Goal: Task Accomplishment & Management: Use online tool/utility

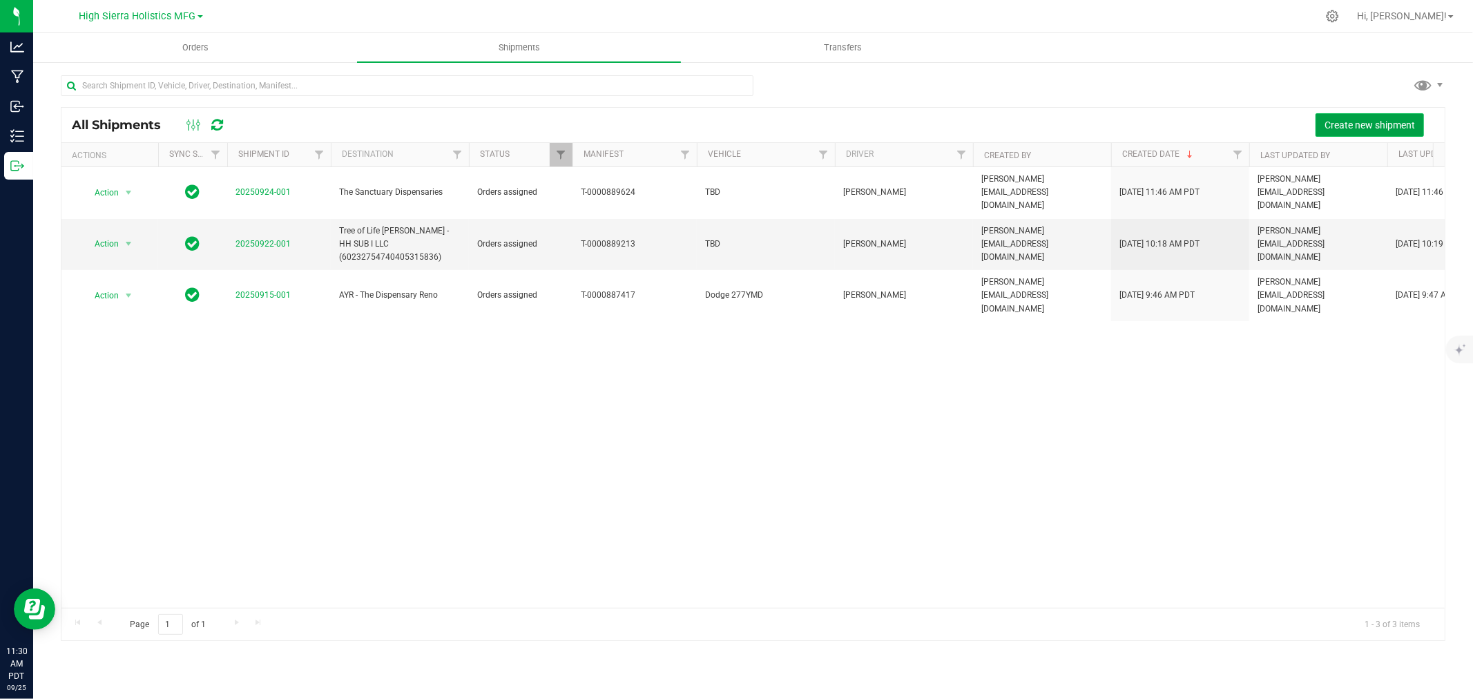
click at [1414, 117] on button "Create new shipment" at bounding box center [1370, 124] width 108 height 23
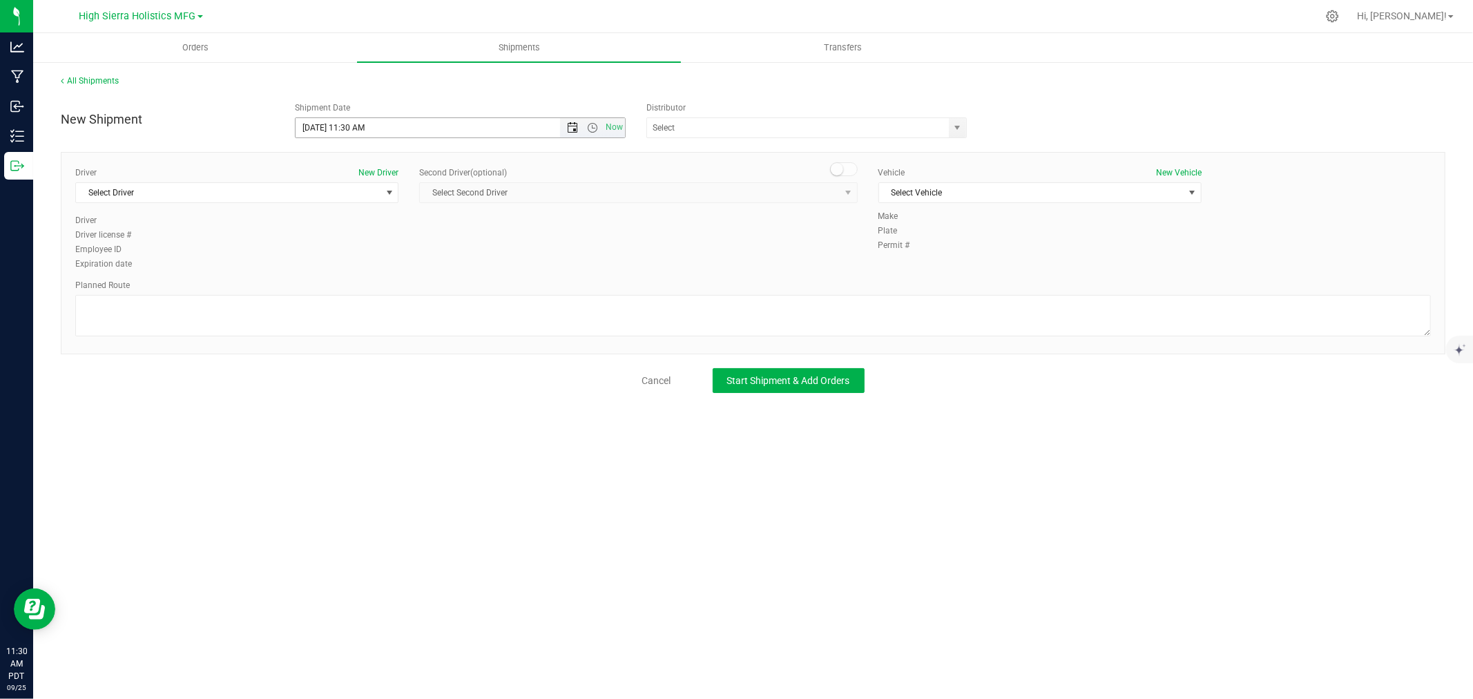
click at [571, 126] on span "Open the date view" at bounding box center [572, 127] width 11 height 11
click at [410, 268] on link "26" at bounding box center [409, 268] width 20 height 21
click at [593, 129] on span "Open the time view" at bounding box center [592, 127] width 11 height 11
click at [456, 183] on li "9:00 AM" at bounding box center [460, 187] width 328 height 18
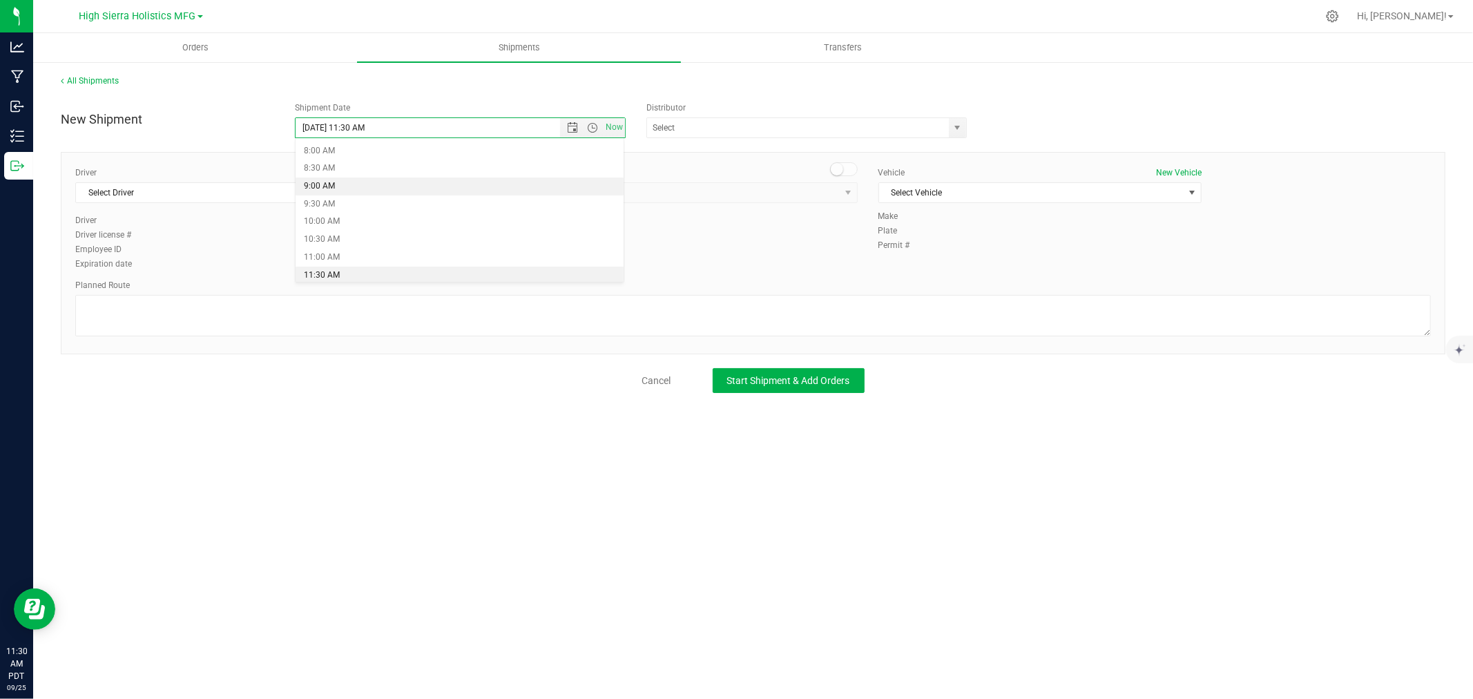
type input "[DATE] 9:00 AM"
click at [950, 113] on div "Distributor" at bounding box center [812, 108] width 331 height 12
click at [954, 124] on span "select" at bounding box center [958, 127] width 11 height 11
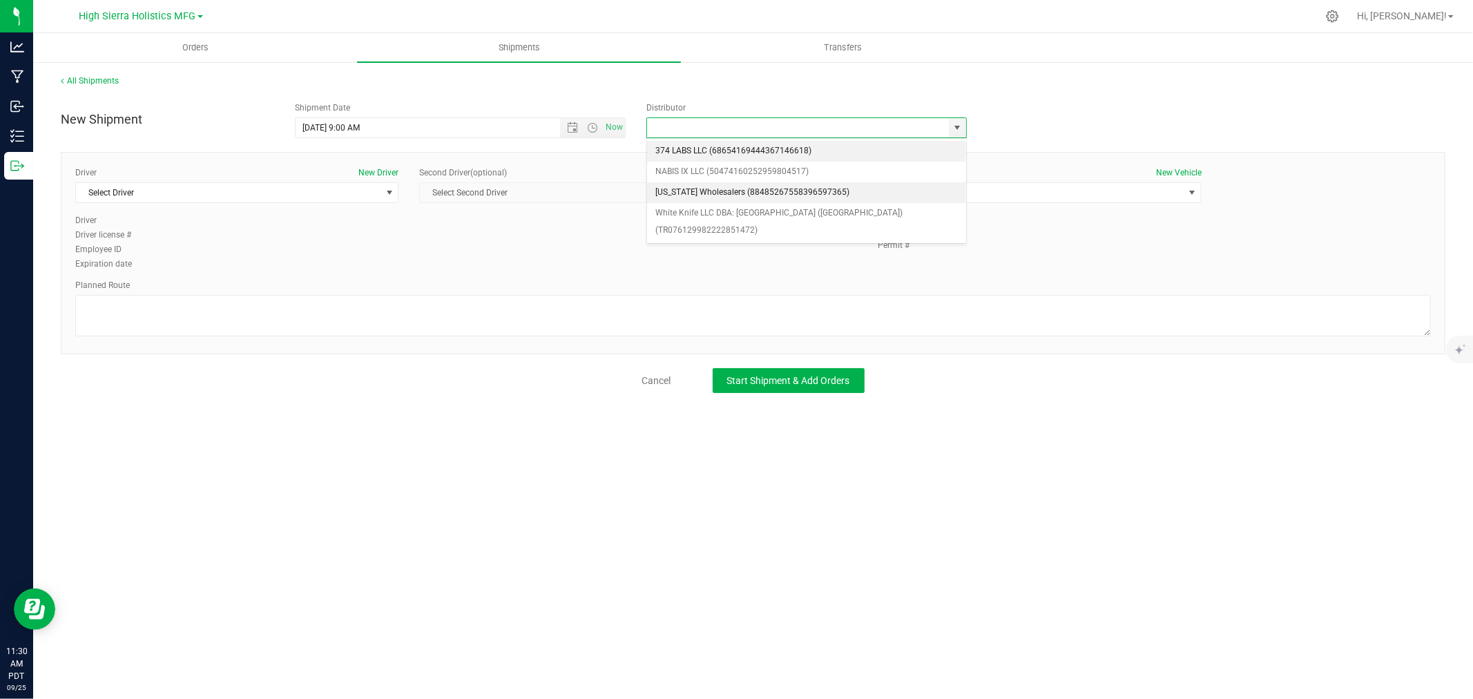
click at [783, 192] on li "[US_STATE] Wholesalers (88485267558396597365)" at bounding box center [806, 192] width 319 height 21
type input "[US_STATE] Wholesalers (88485267558396597365)"
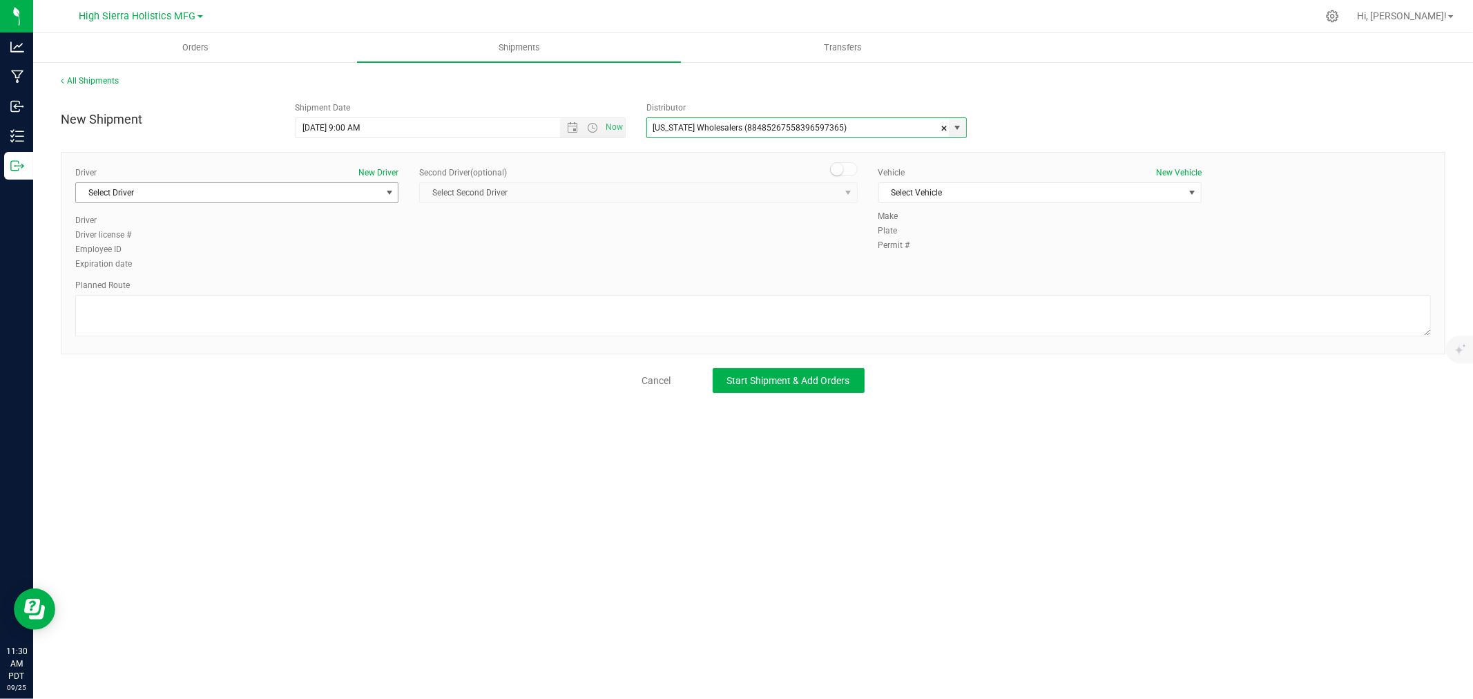
click at [383, 195] on span "select" at bounding box center [389, 192] width 17 height 19
click at [286, 247] on li "[PERSON_NAME]" at bounding box center [237, 250] width 322 height 21
click at [1006, 194] on span "Select Vehicle" at bounding box center [1031, 192] width 305 height 19
click at [992, 211] on li "Dodge 277YMD" at bounding box center [1040, 217] width 322 height 21
click at [435, 336] on div at bounding box center [753, 317] width 1356 height 45
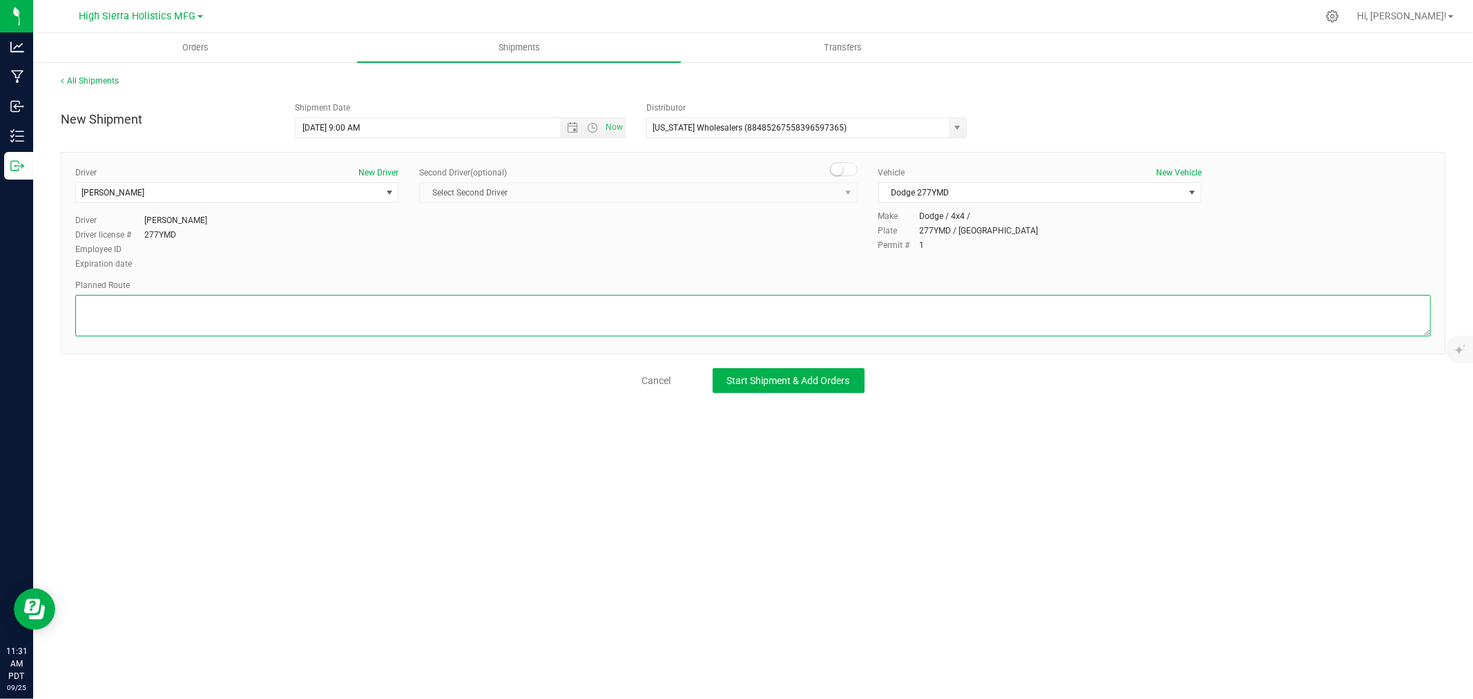
click at [432, 336] on textarea at bounding box center [753, 315] width 1356 height 41
paste textarea "Drive northeast. Turn right onto [GEOGRAPHIC_DATA]/NV 659. Turn right onto [PER…"
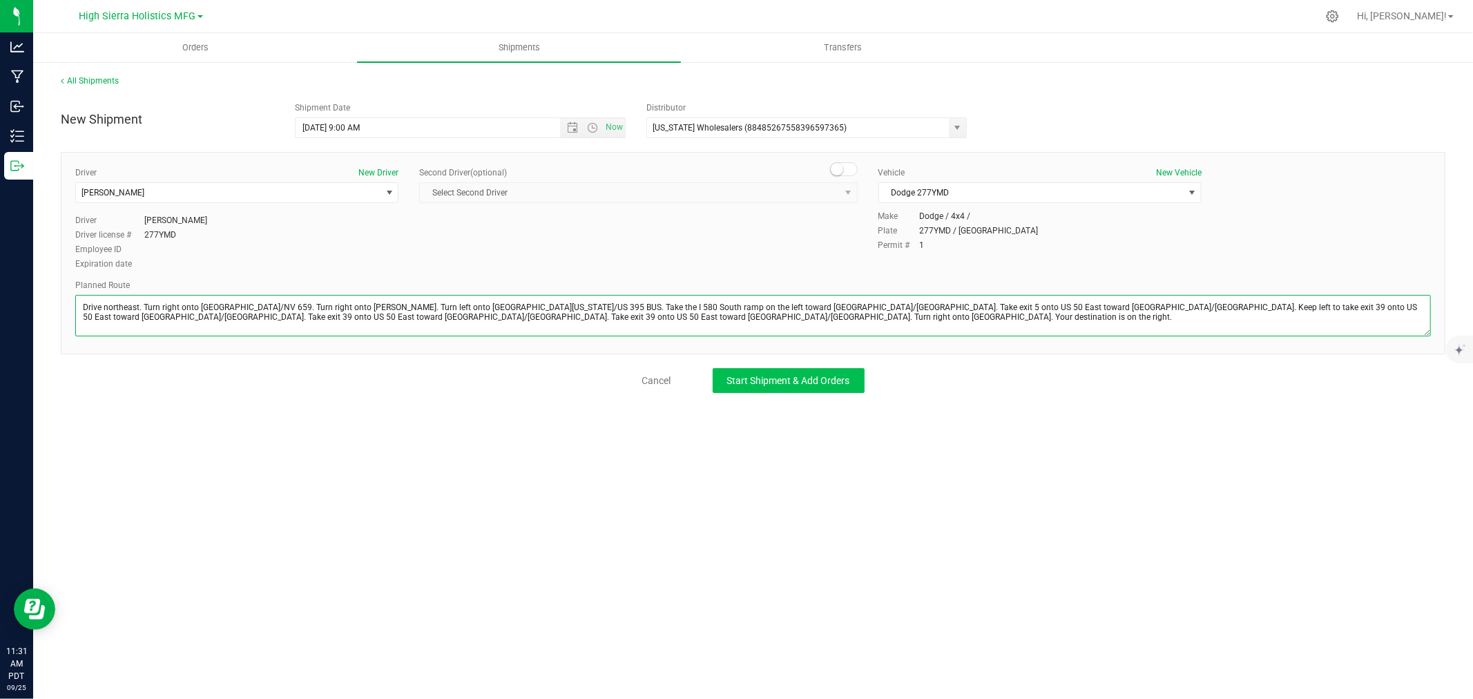
type textarea "Drive northeast. Turn right onto [GEOGRAPHIC_DATA]/NV 659. Turn right onto [PER…"
click at [782, 381] on span "Start Shipment & Add Orders" at bounding box center [788, 380] width 123 height 11
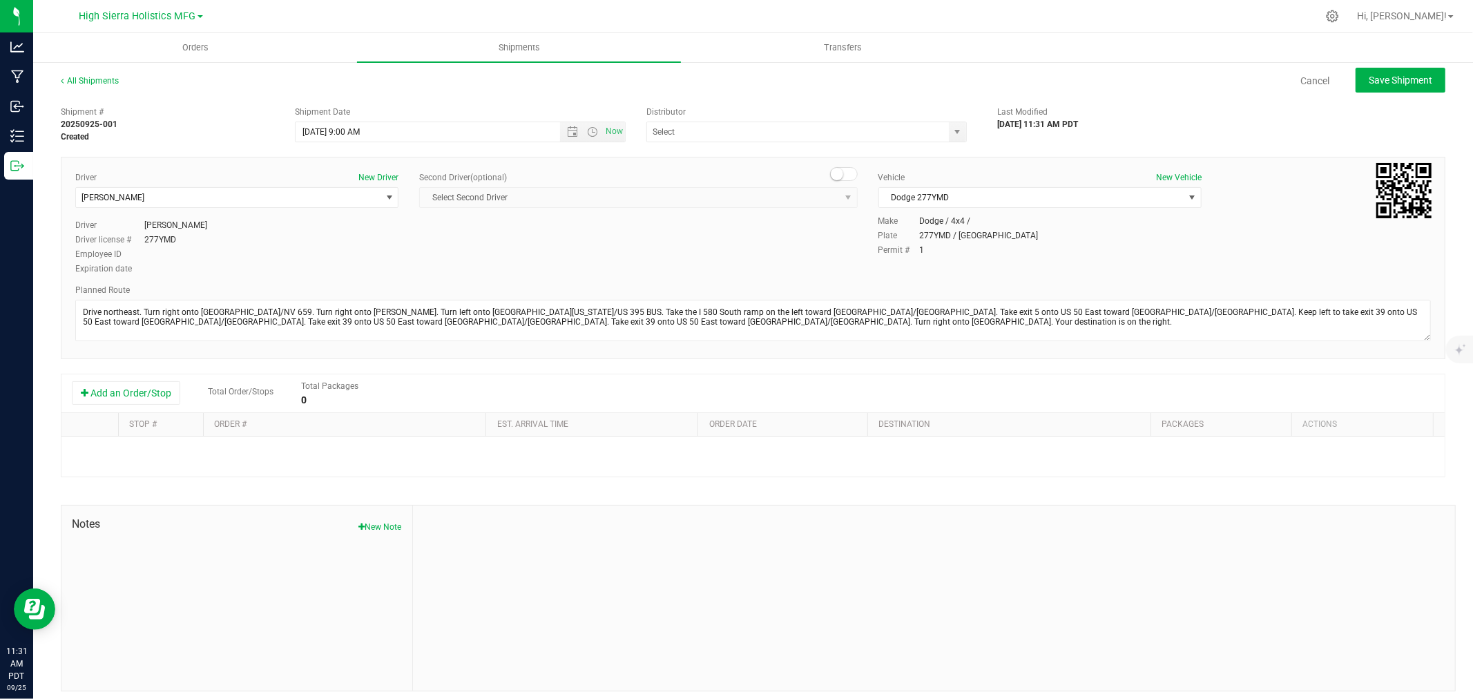
type input "[US_STATE] Wholesalers (88485267558396597365)"
click at [149, 385] on button "Add an Order/Stop" at bounding box center [126, 392] width 108 height 23
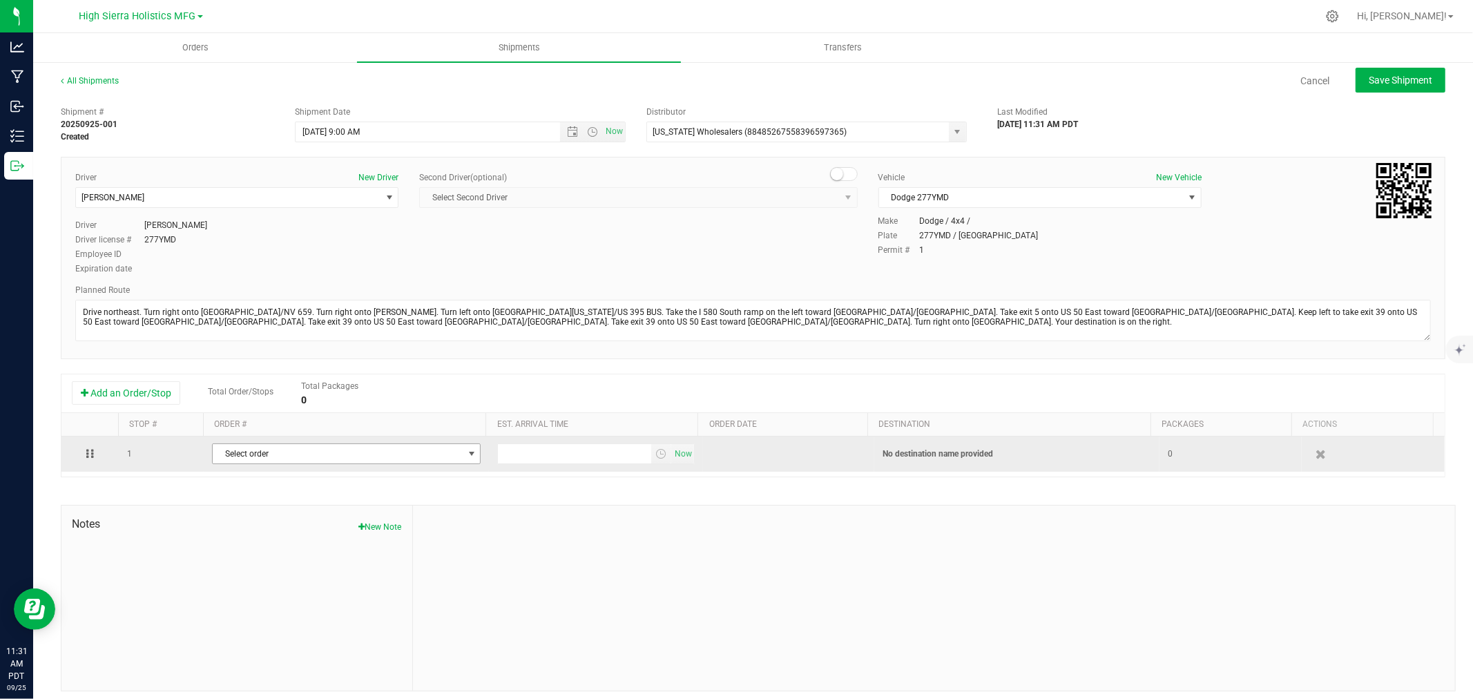
click at [437, 457] on span "Select order" at bounding box center [338, 453] width 250 height 19
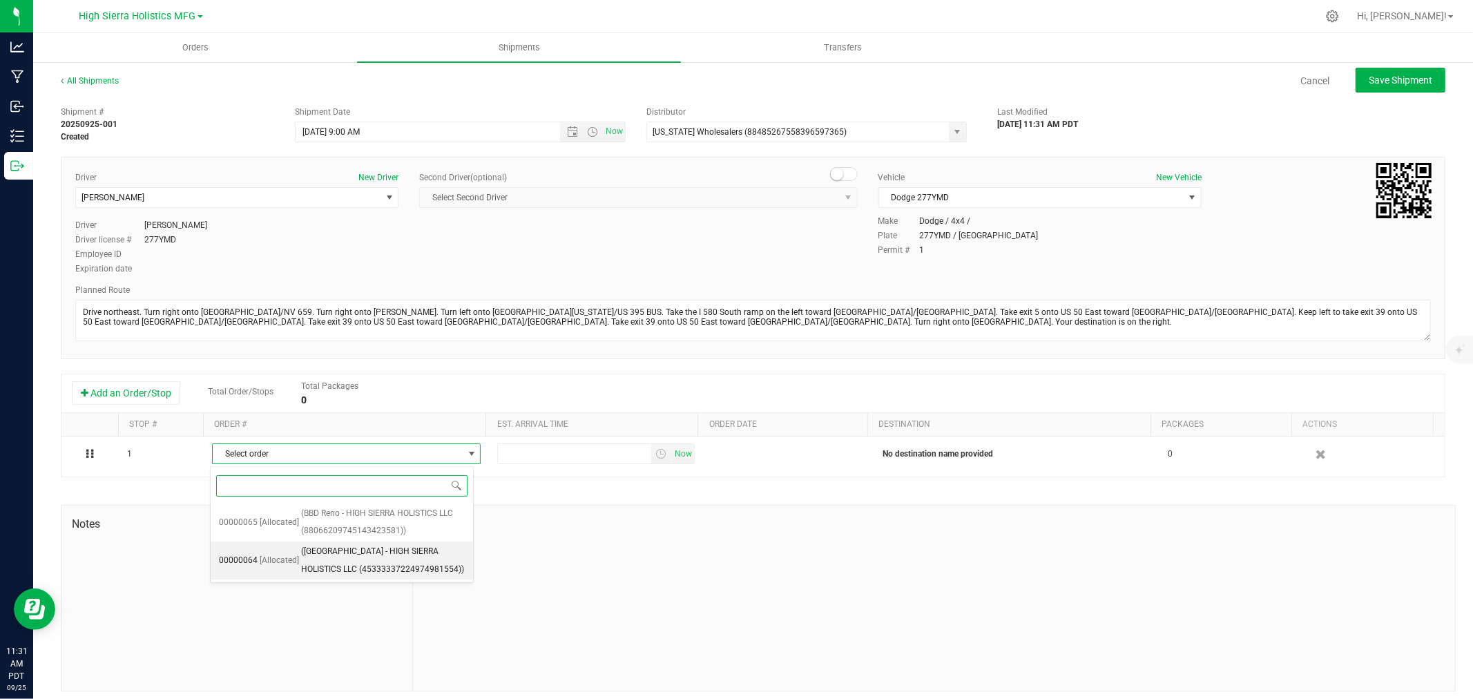
click at [418, 564] on span "([GEOGRAPHIC_DATA] - HIGH SIERRA HOLISTICS LLC (45333337224974981554))" at bounding box center [383, 560] width 164 height 35
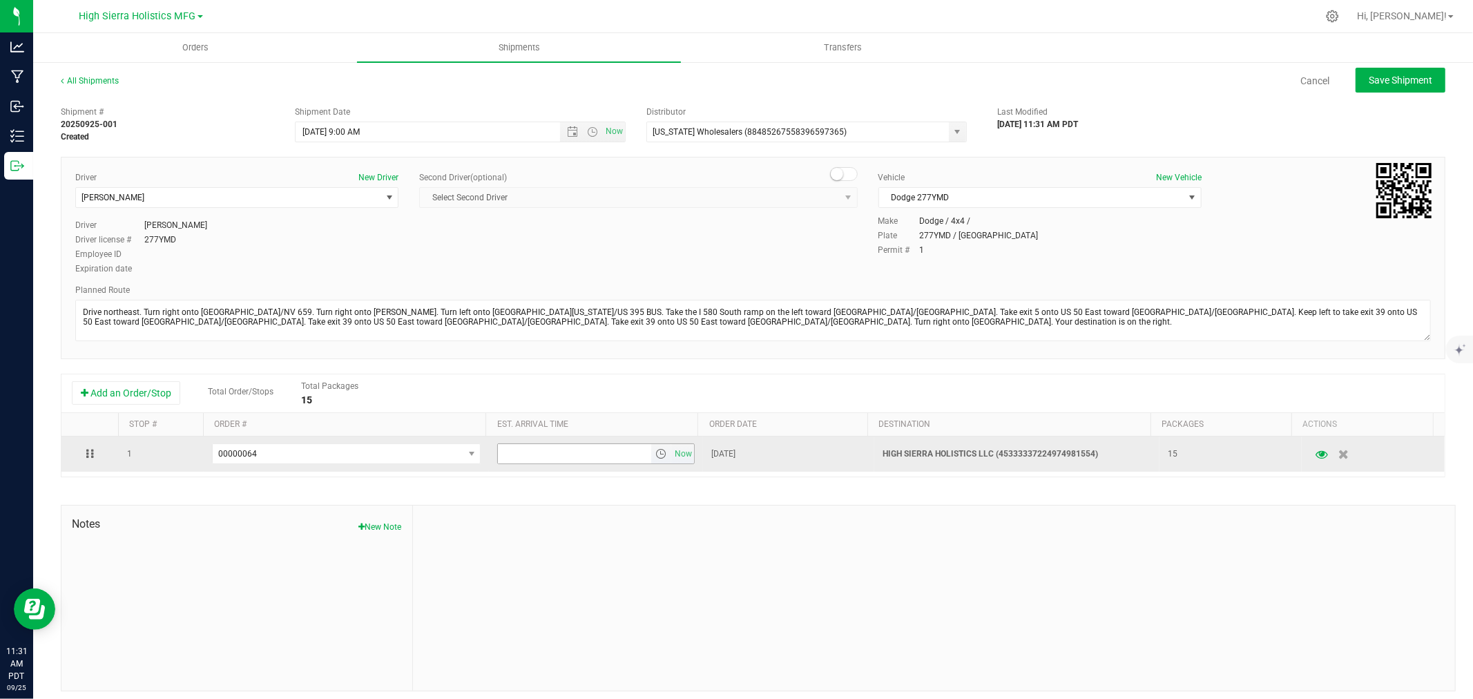
click at [656, 454] on span "select" at bounding box center [661, 453] width 11 height 11
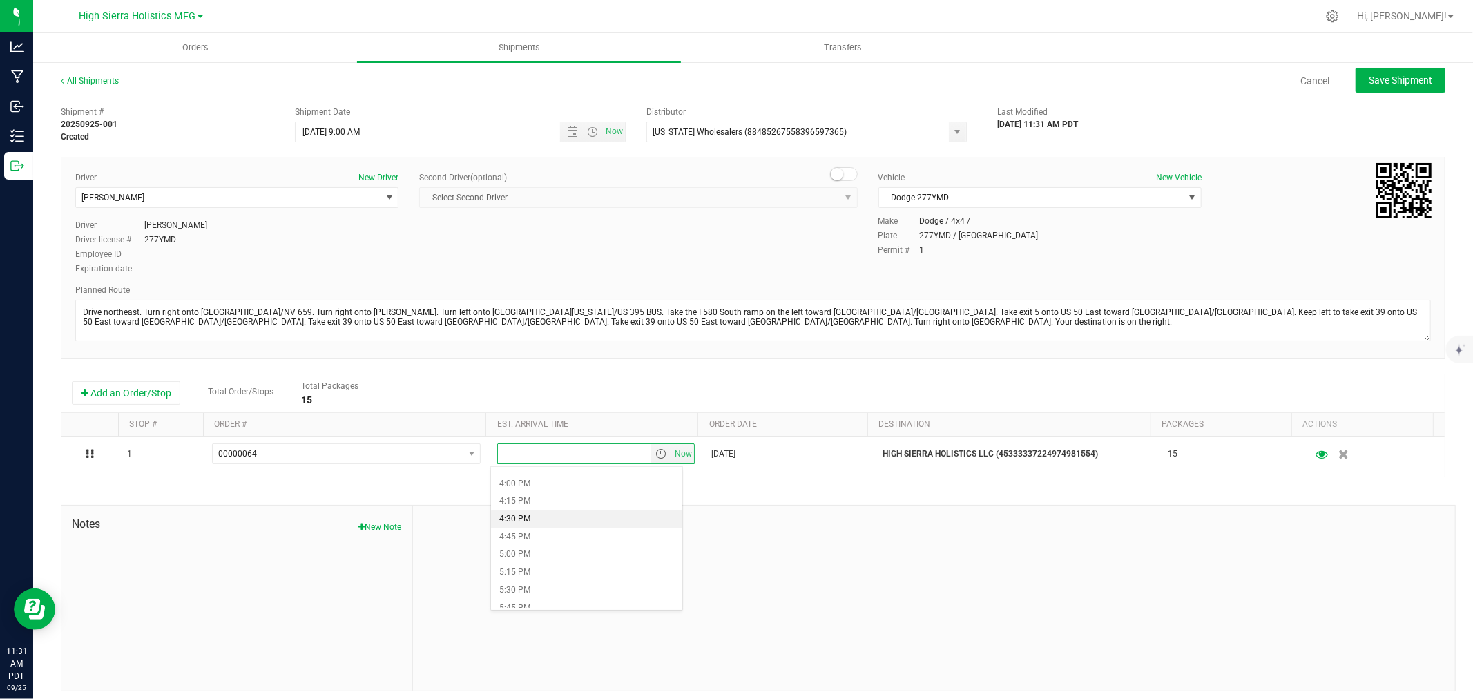
scroll to position [1151, 0]
click at [553, 529] on li "5:00 PM" at bounding box center [586, 535] width 191 height 18
click at [1369, 84] on span "Save Shipment" at bounding box center [1401, 80] width 64 height 11
type input "[DATE] 4:00 PM"
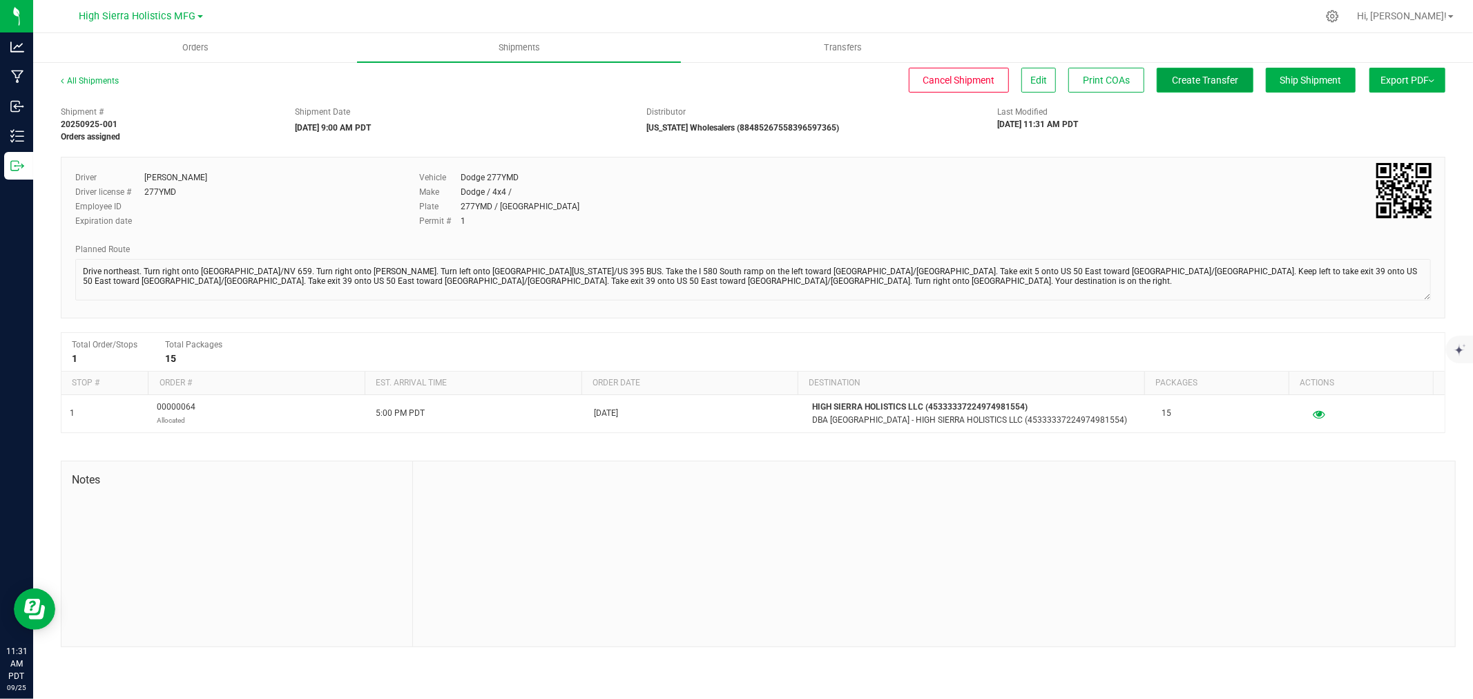
click at [1224, 68] on button "Create Transfer" at bounding box center [1205, 80] width 97 height 25
click at [121, 83] on div "All Shipments" at bounding box center [102, 85] width 83 height 21
click at [109, 84] on link "All Shipments" at bounding box center [90, 81] width 58 height 10
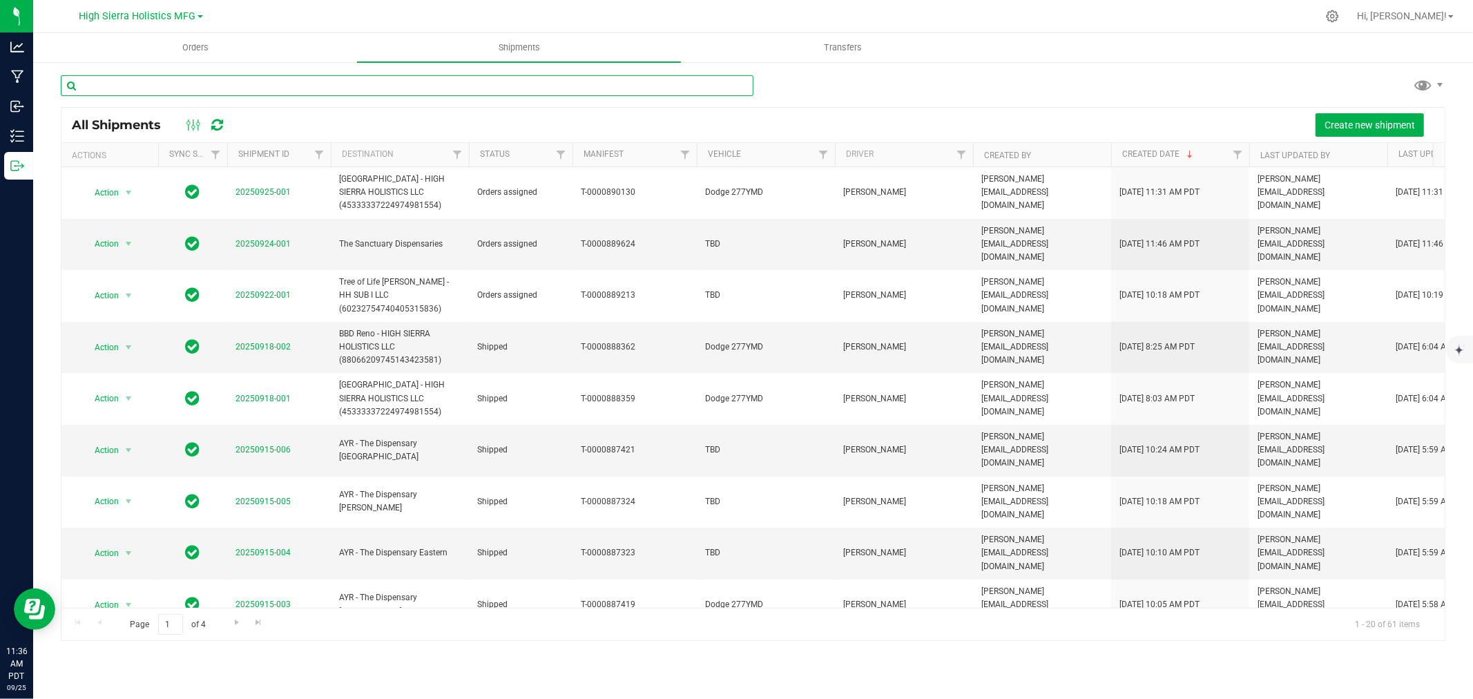
click at [184, 90] on input "text" at bounding box center [407, 85] width 693 height 21
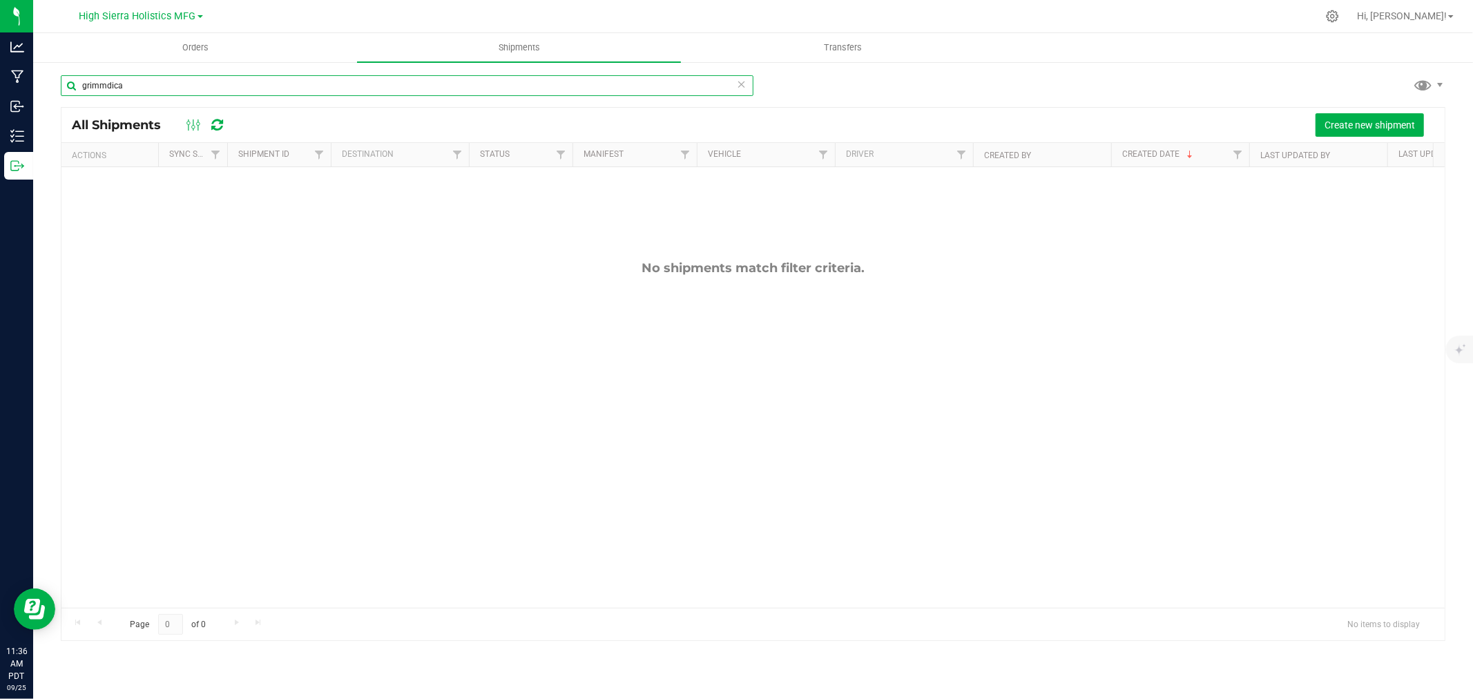
type input "grimmdica"
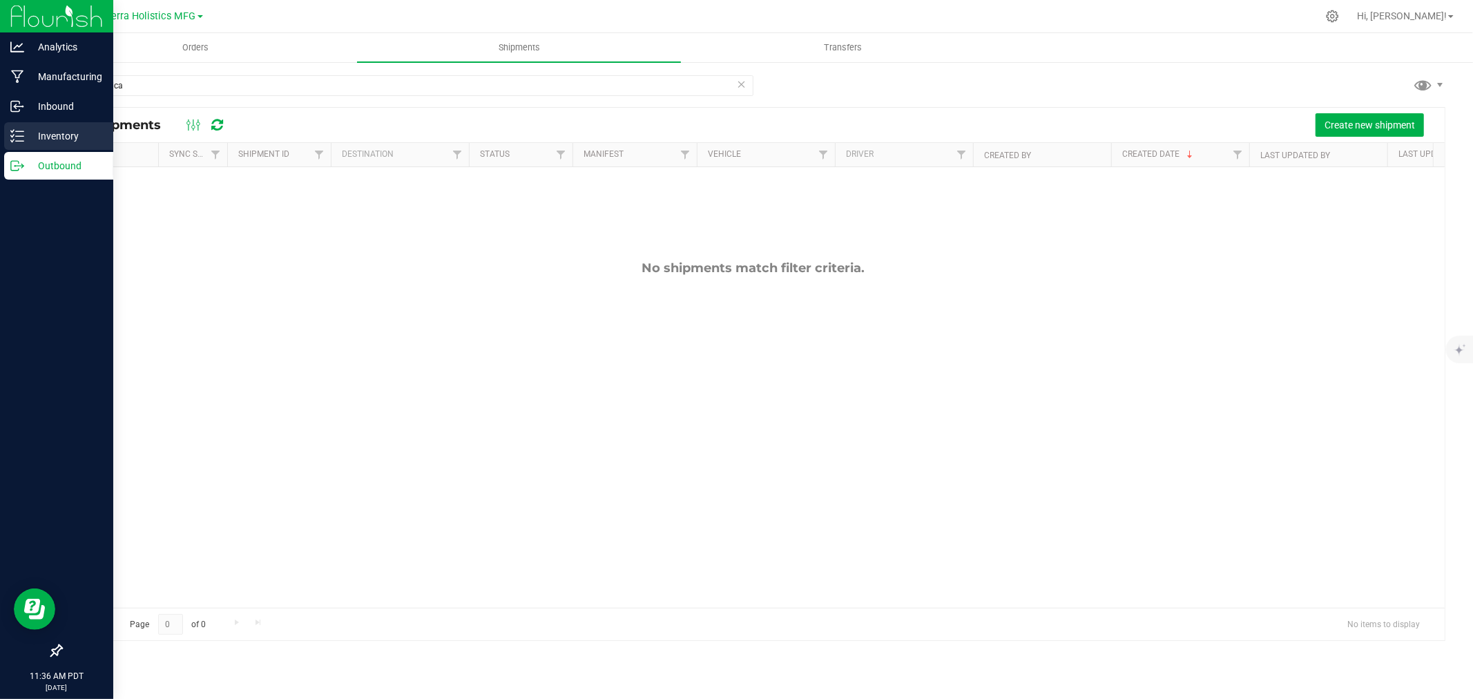
click at [41, 132] on p "Inventory" at bounding box center [65, 136] width 83 height 17
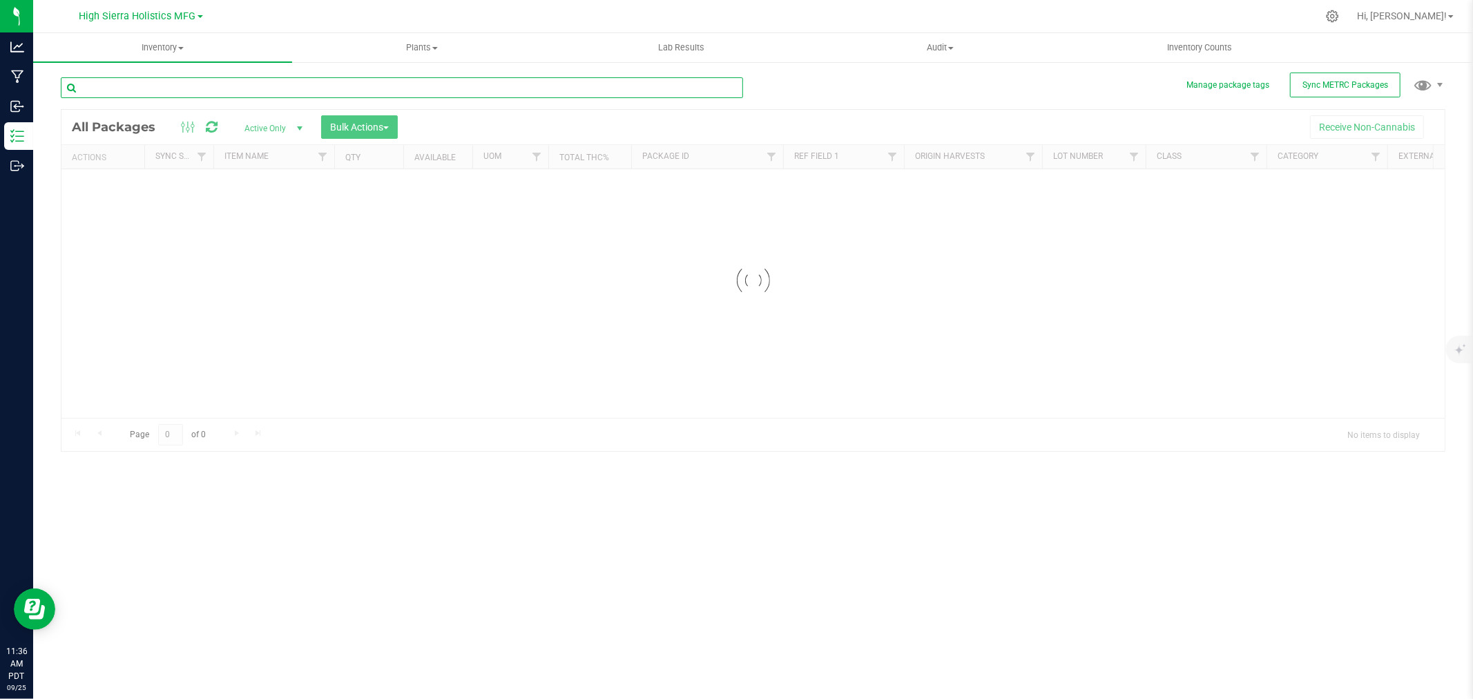
click at [138, 84] on input "text" at bounding box center [402, 87] width 682 height 21
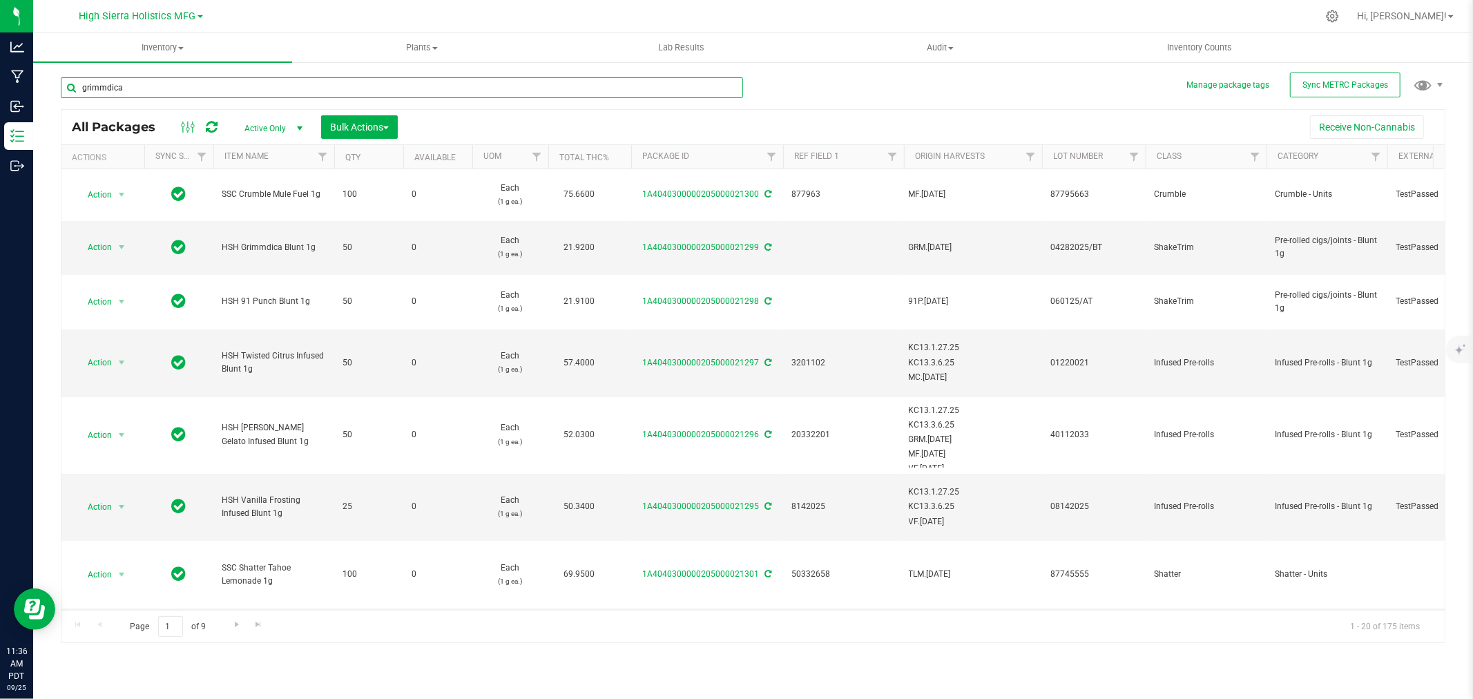
type input "grimmdica"
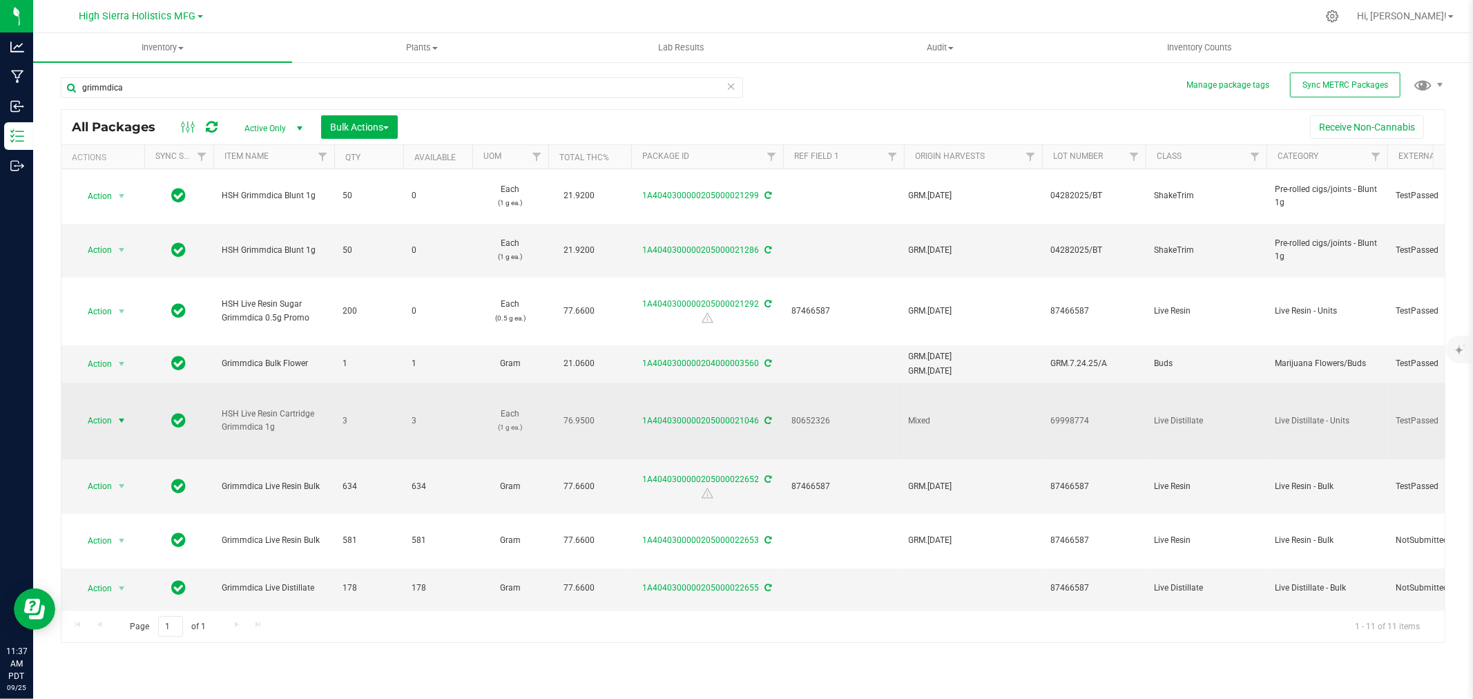
click at [115, 423] on span "select" at bounding box center [121, 420] width 17 height 19
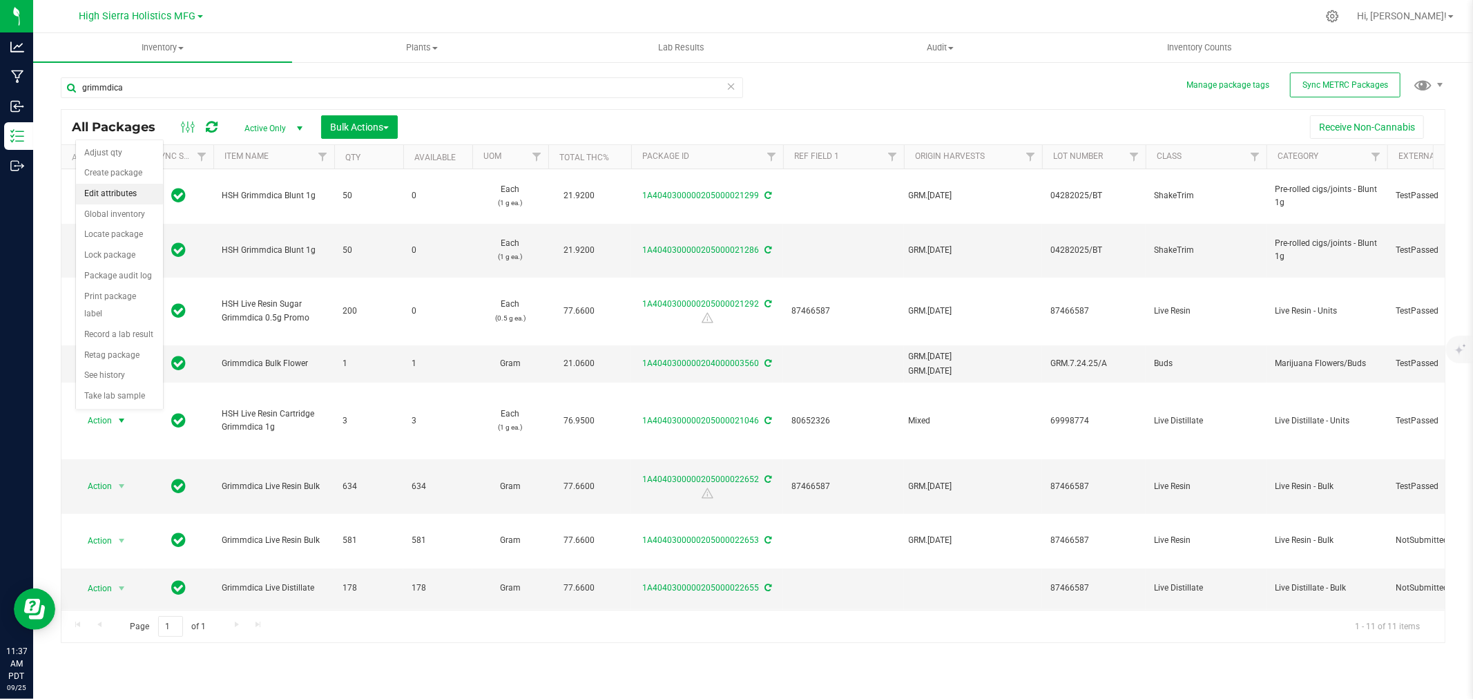
click at [115, 198] on li "Edit attributes" at bounding box center [119, 194] width 87 height 21
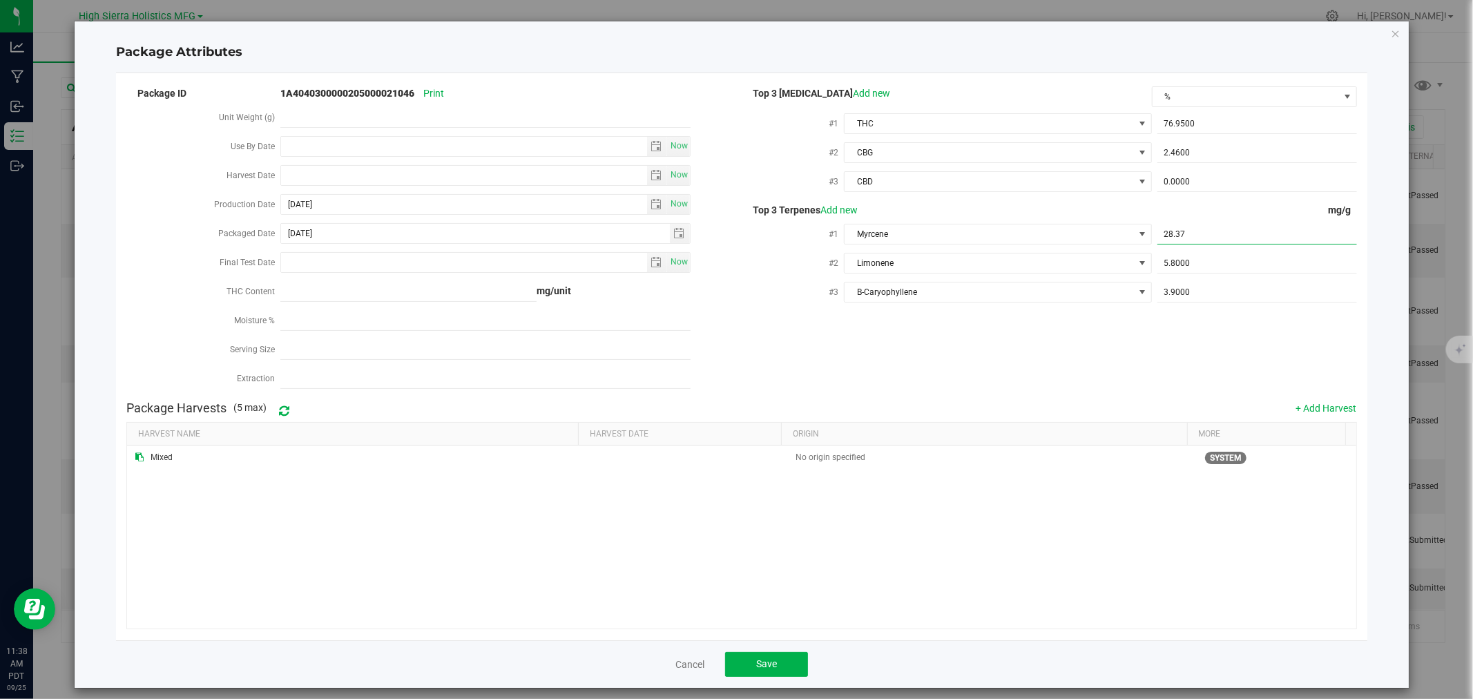
click at [1173, 236] on span "28.3700 28.37" at bounding box center [1258, 235] width 200 height 20
type input "28.7"
type input "28.7000"
click at [1158, 355] on div "Package ID 1A4040300000205000021046 Print Unit Weight (g) Use By Date Now Harve…" at bounding box center [741, 239] width 1230 height 310
click at [767, 661] on span "Save" at bounding box center [766, 663] width 21 height 11
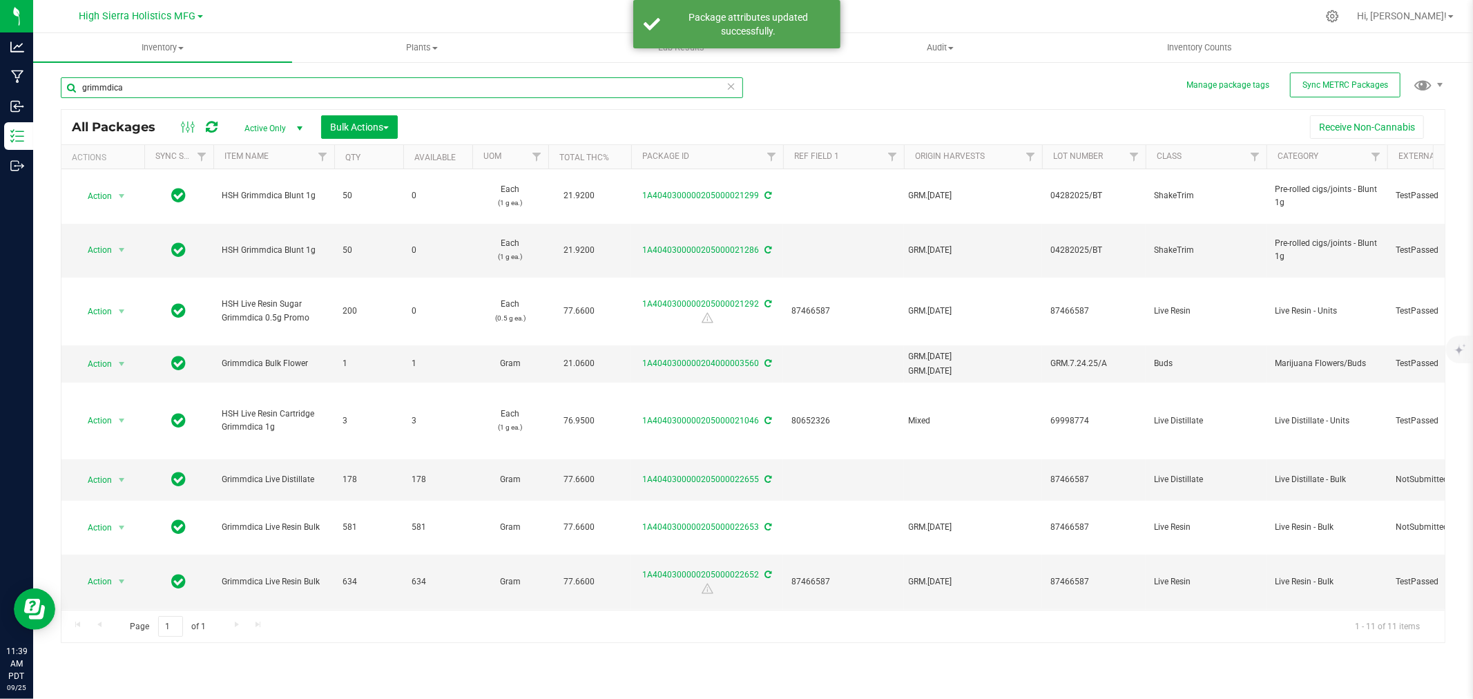
click at [176, 87] on input "grimmdica" at bounding box center [402, 87] width 682 height 21
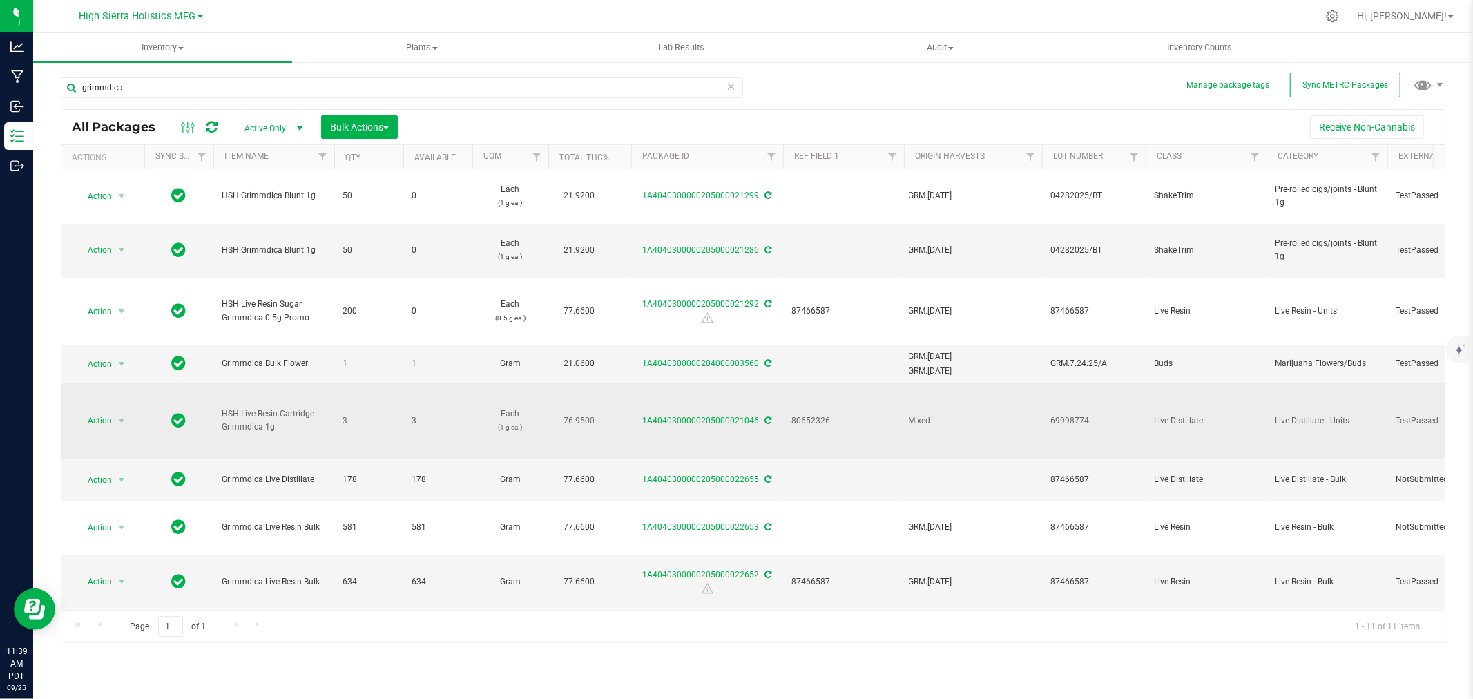
click at [113, 417] on span "select" at bounding box center [121, 420] width 17 height 19
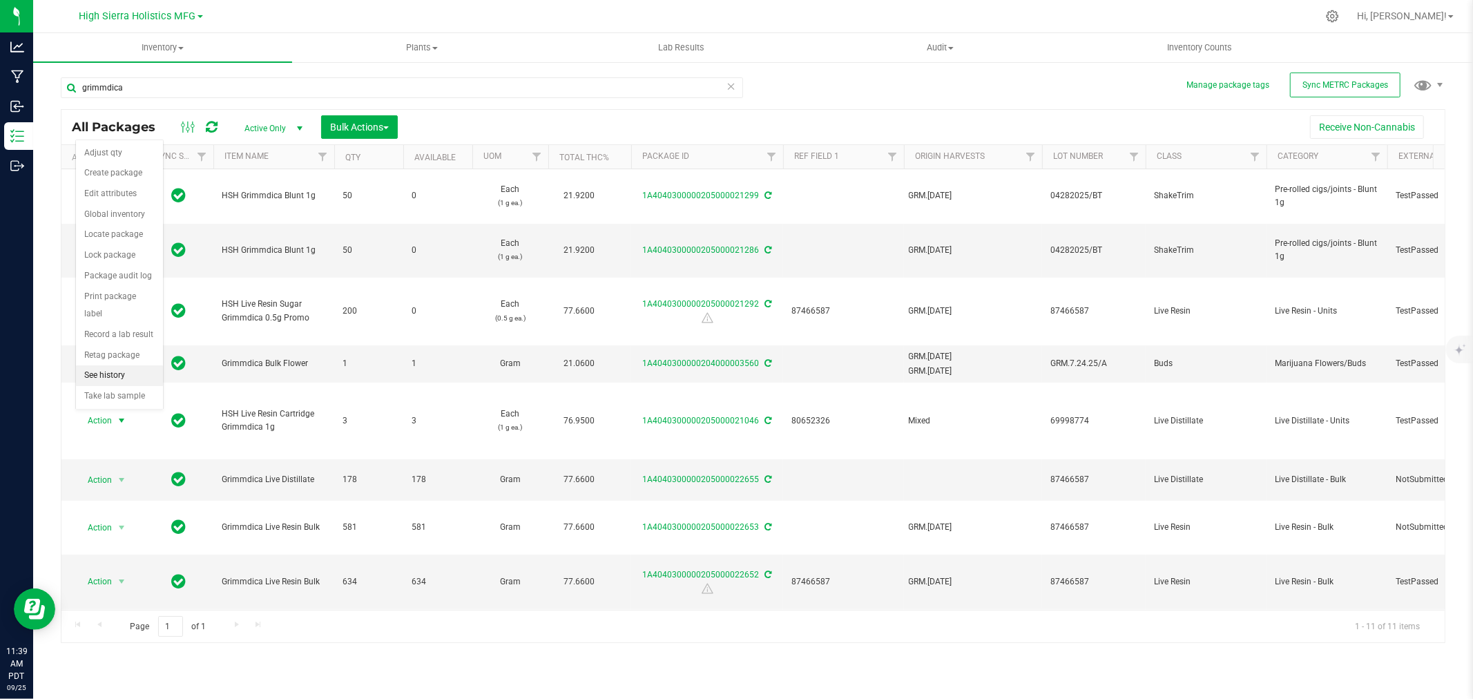
click at [115, 374] on li "See history" at bounding box center [119, 375] width 87 height 21
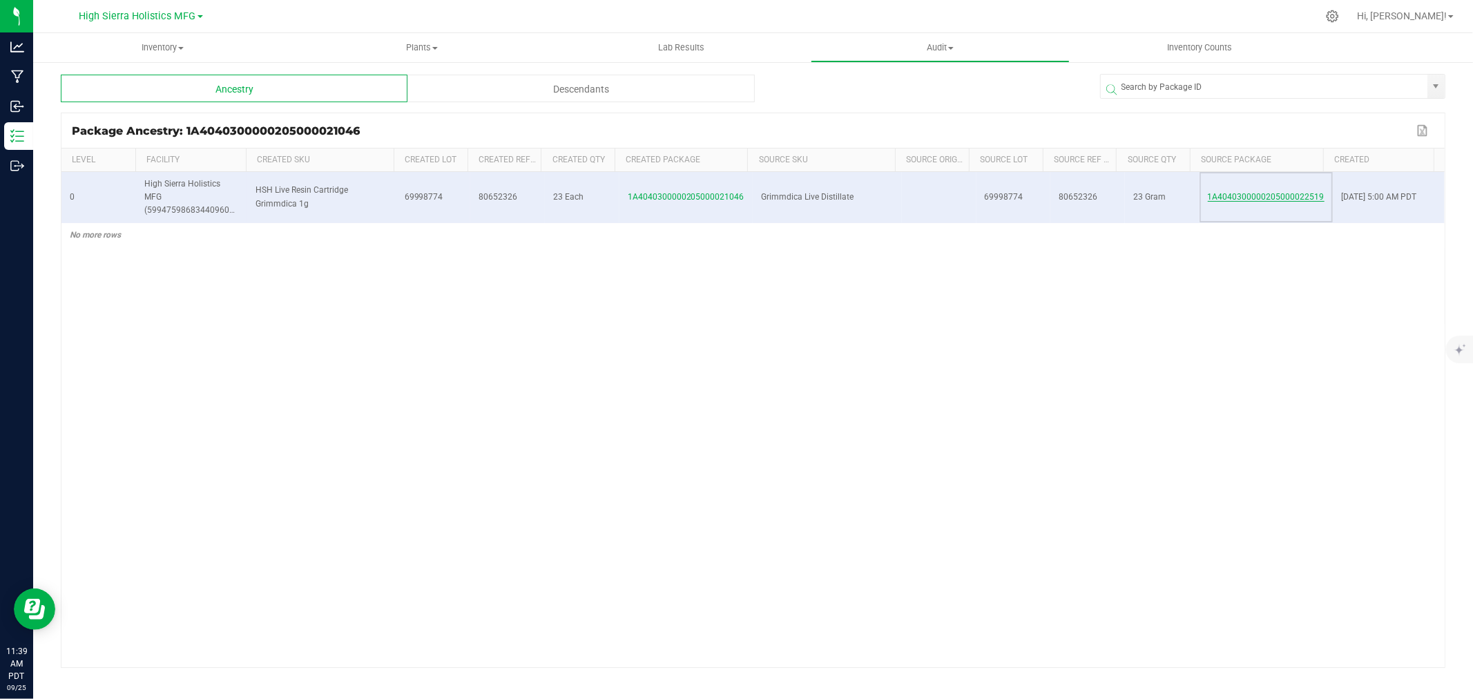
click at [1264, 195] on span "1A4040300000205000022519" at bounding box center [1266, 197] width 117 height 10
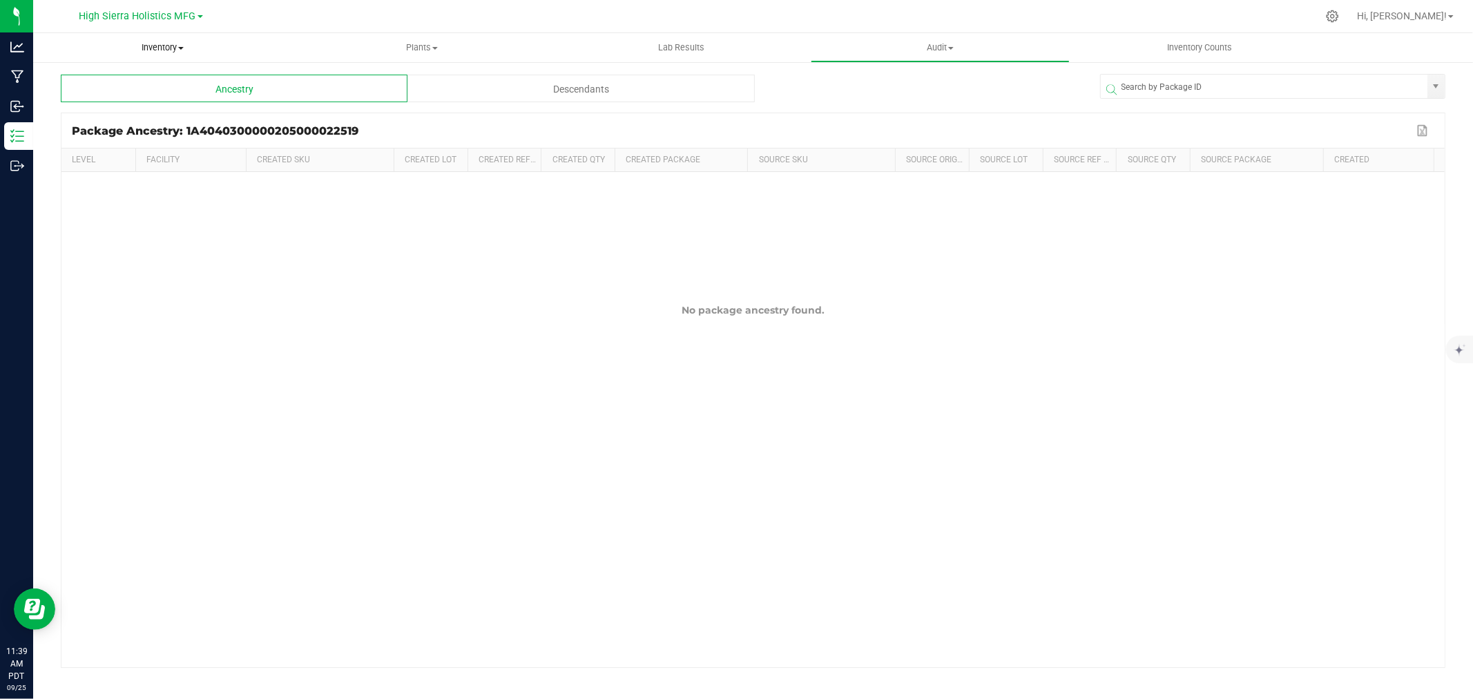
click at [150, 41] on span "Inventory" at bounding box center [162, 47] width 259 height 12
click at [72, 90] on li "All packages" at bounding box center [162, 83] width 259 height 17
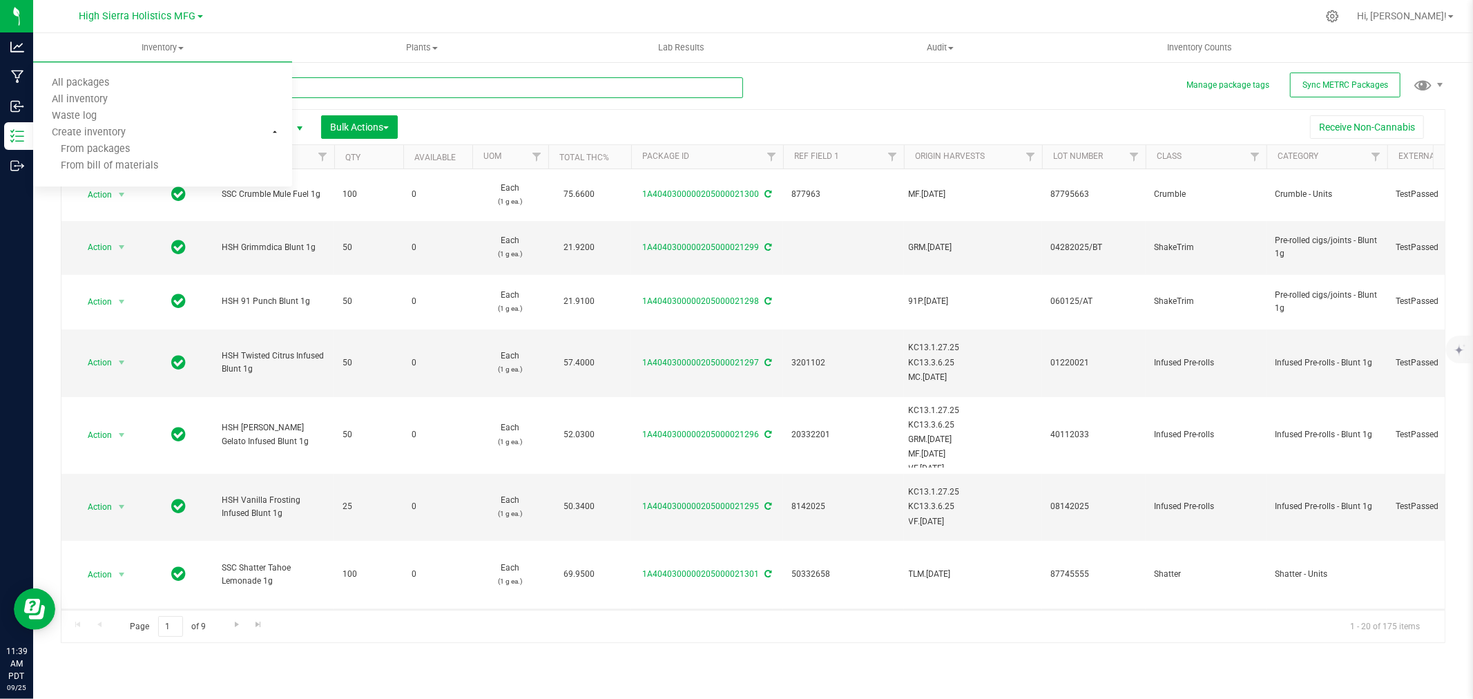
click at [316, 93] on input "text" at bounding box center [402, 87] width 682 height 21
type input "22519"
